Goal: Book appointment/travel/reservation

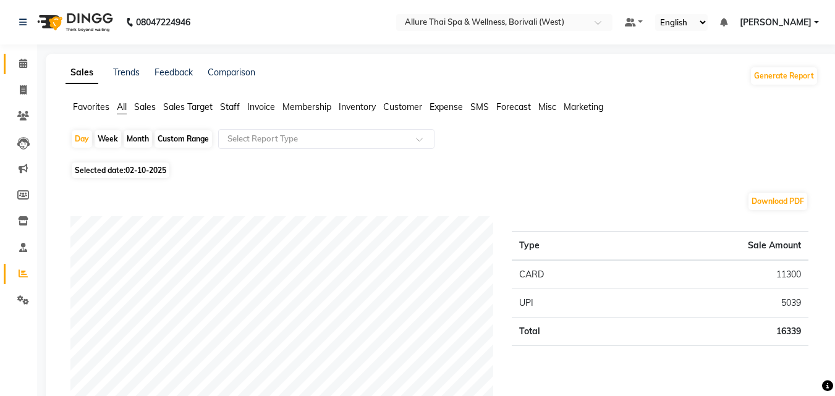
click at [20, 55] on link "Calendar" at bounding box center [19, 64] width 30 height 20
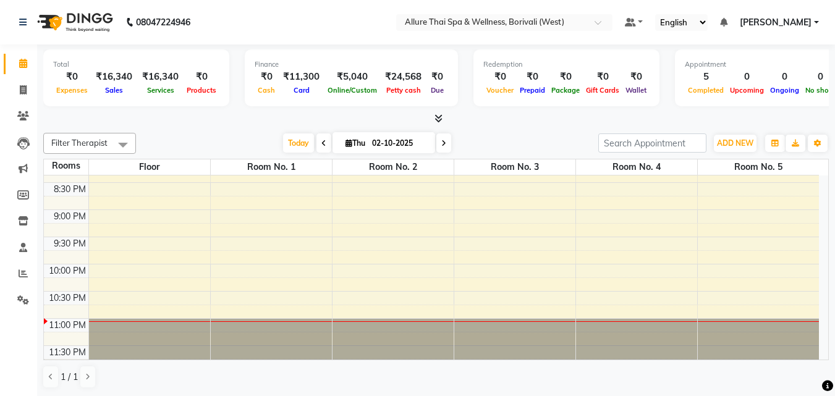
scroll to position [631, 0]
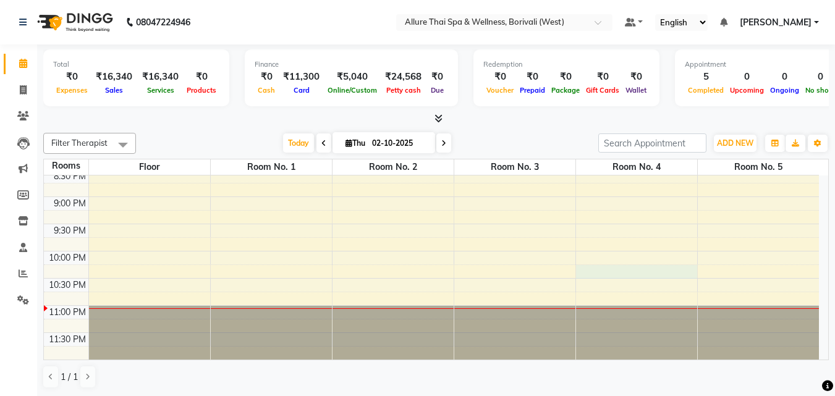
select select "tentative"
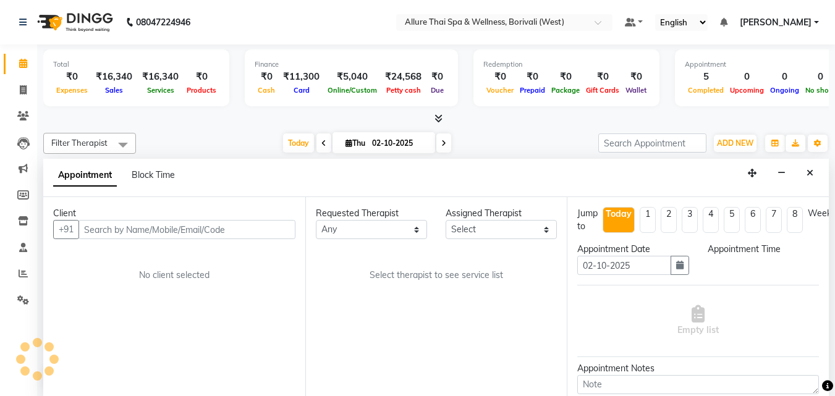
scroll to position [1, 0]
select select "1335"
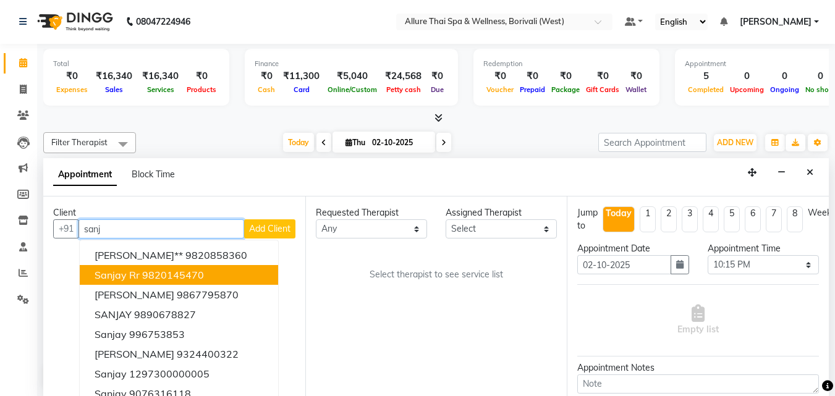
click at [210, 278] on button "Sanjay rr 9820145470" at bounding box center [179, 275] width 198 height 20
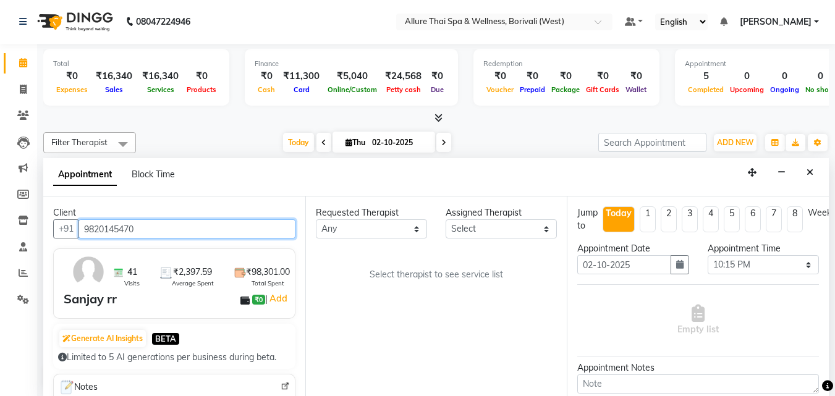
type input "9820145470"
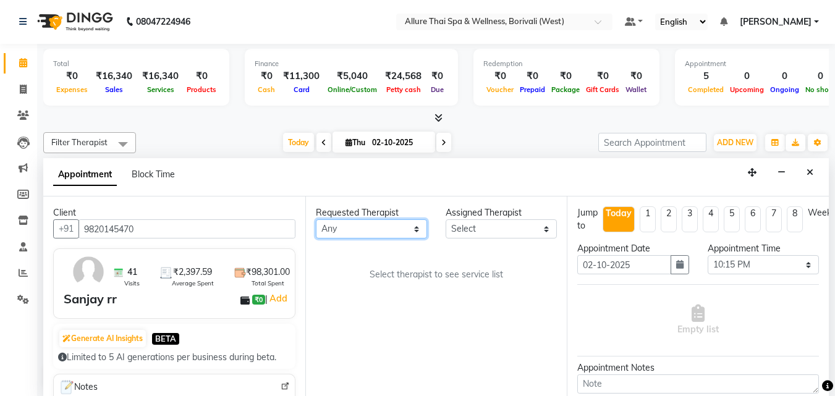
click at [364, 230] on select "Any [PERSON_NAME] [PERSON_NAME]" at bounding box center [371, 228] width 111 height 19
select select "55364"
click at [316, 219] on select "Any [PERSON_NAME] [PERSON_NAME]" at bounding box center [371, 228] width 111 height 19
select select "55364"
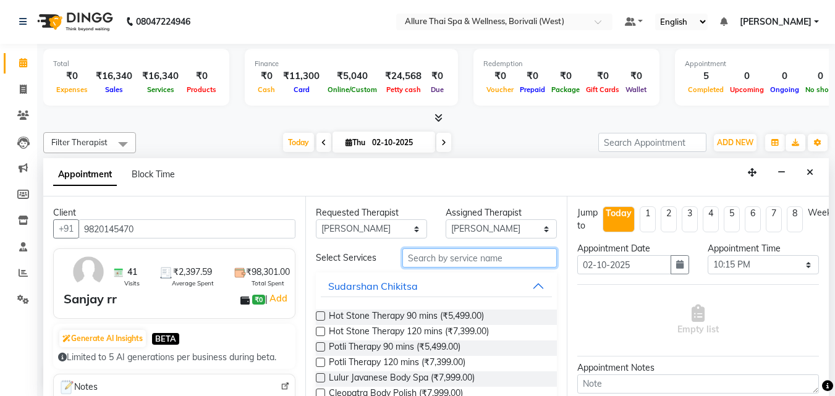
click at [439, 255] on input "text" at bounding box center [479, 257] width 155 height 19
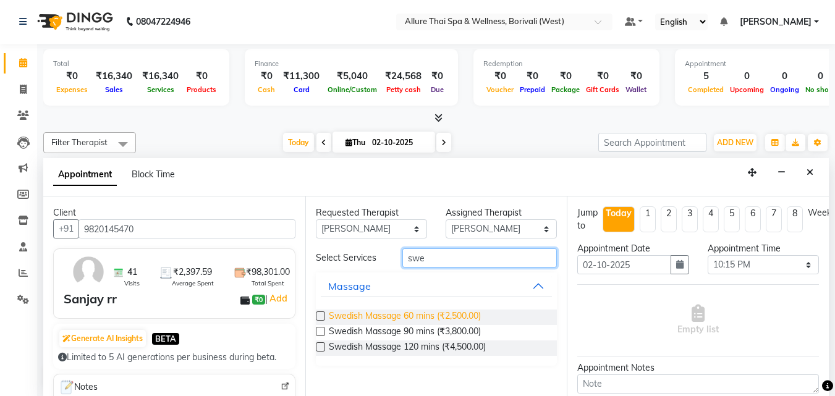
type input "swe"
click at [448, 310] on span "Swedish Massage 60 mins (₹2,500.00)" at bounding box center [405, 317] width 152 height 15
checkbox input "true"
select select "4286"
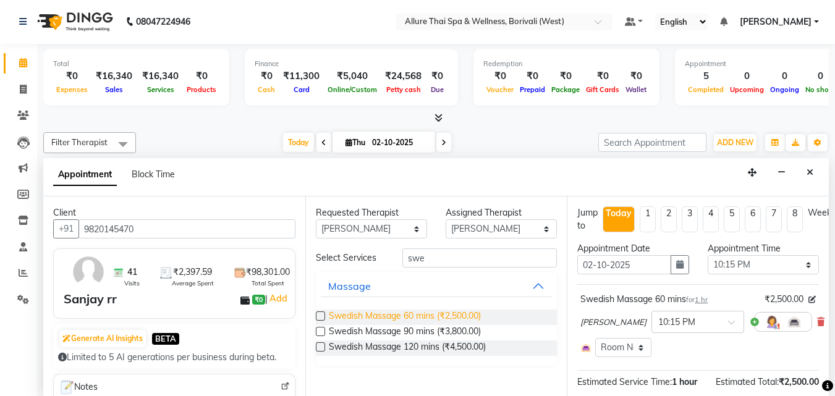
checkbox input "false"
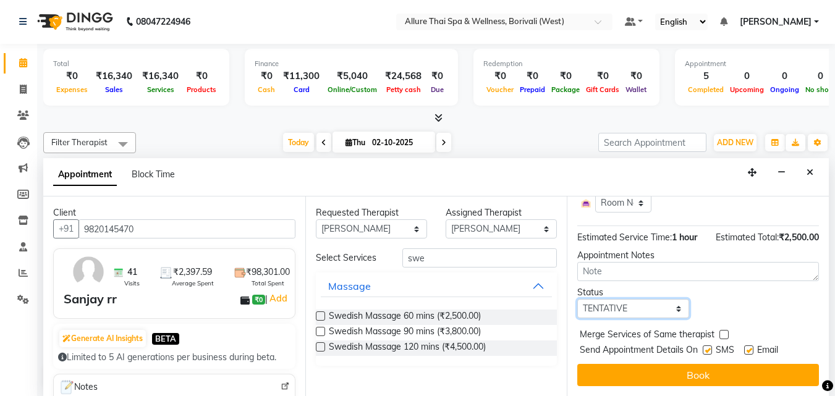
click at [609, 307] on select "Select TENTATIVE CONFIRM CHECK-IN UPCOMING" at bounding box center [632, 308] width 111 height 19
select select "check-in"
click at [577, 299] on select "Select TENTATIVE CONFIRM CHECK-IN UPCOMING" at bounding box center [632, 308] width 111 height 19
click at [710, 346] on label at bounding box center [707, 350] width 9 height 9
click at [710, 347] on input "checkbox" at bounding box center [707, 351] width 8 height 8
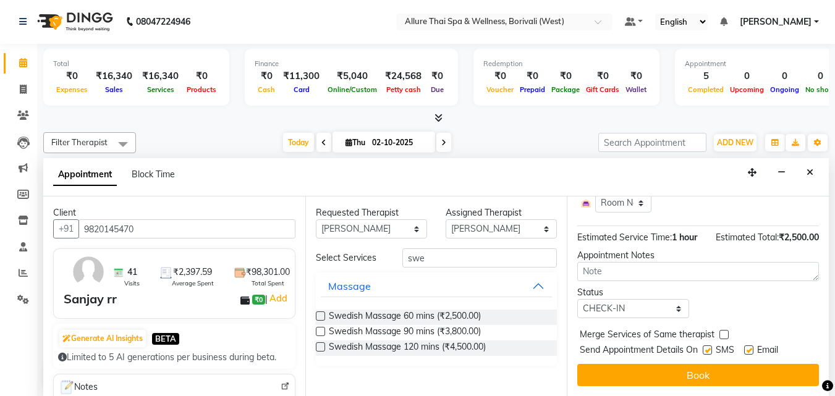
checkbox input "false"
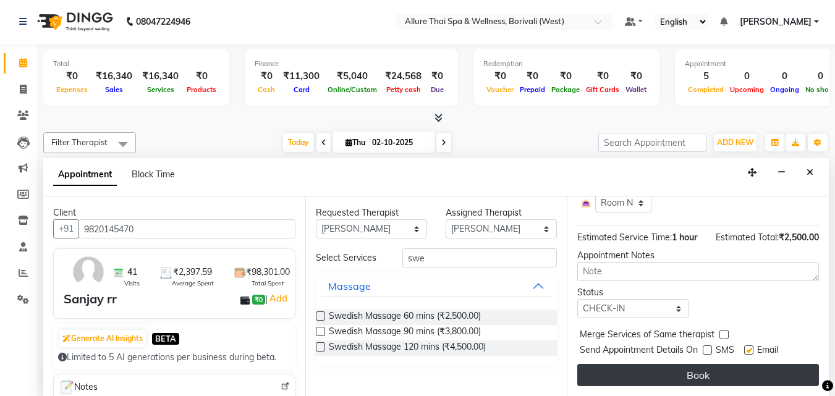
click at [682, 367] on button "Book" at bounding box center [698, 375] width 242 height 22
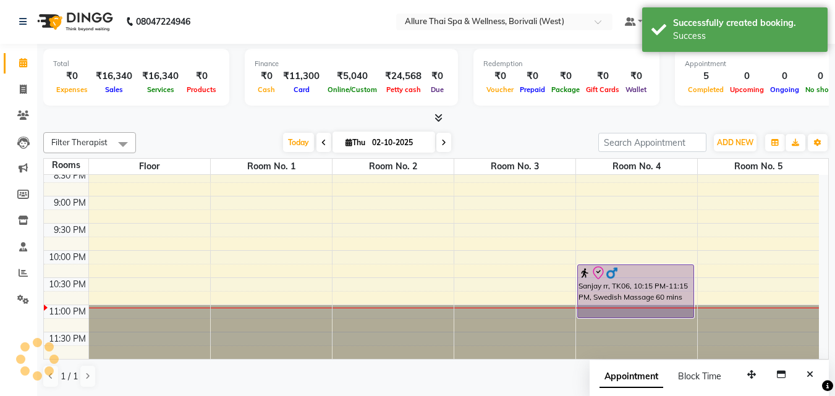
scroll to position [0, 0]
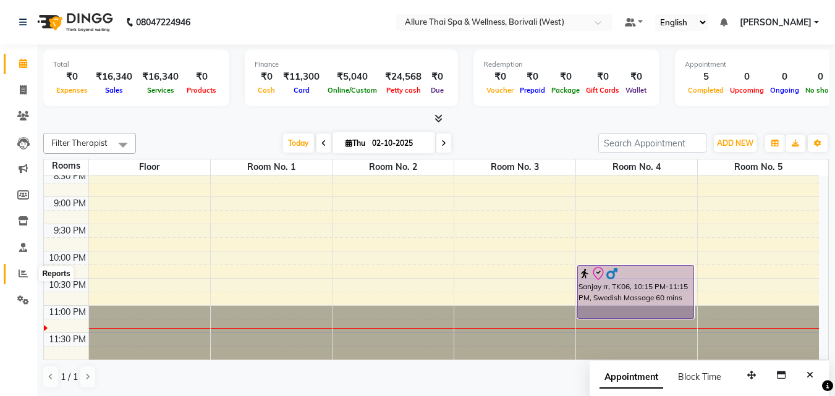
click at [20, 267] on span at bounding box center [23, 274] width 22 height 14
